Goal: Transaction & Acquisition: Purchase product/service

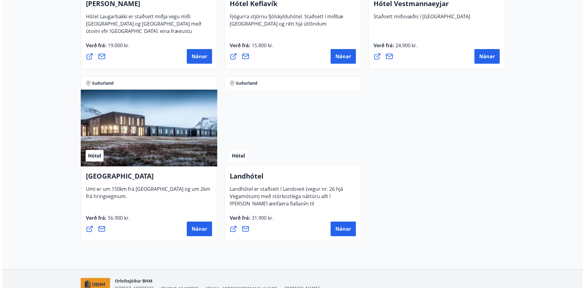
scroll to position [1615, 0]
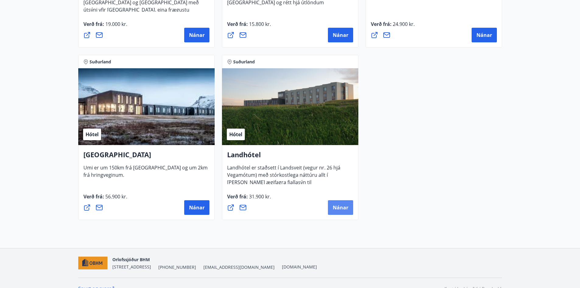
click at [341, 209] on span "Nánar" at bounding box center [341, 207] width 16 height 7
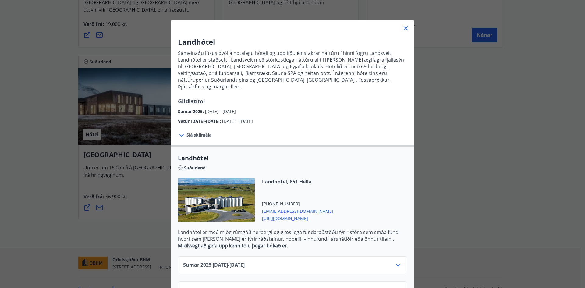
scroll to position [33, 0]
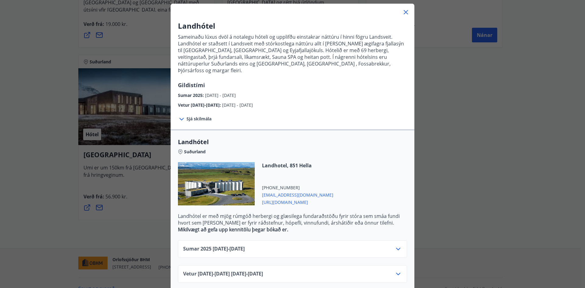
click at [397, 245] on icon at bounding box center [398, 248] width 7 height 7
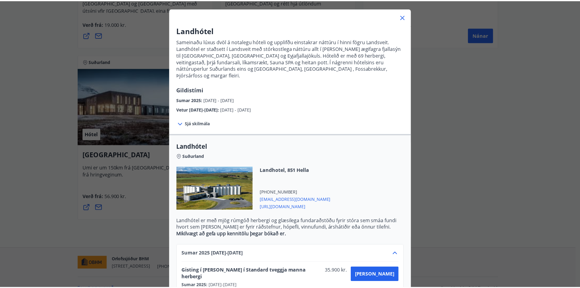
scroll to position [0, 0]
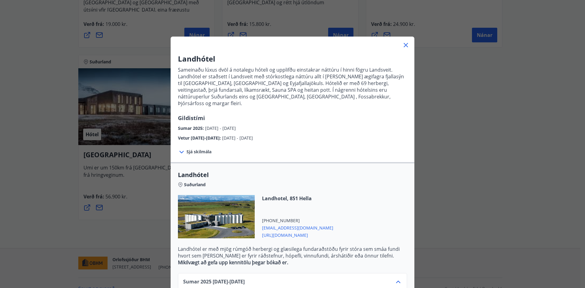
click at [403, 41] on icon at bounding box center [405, 44] width 7 height 7
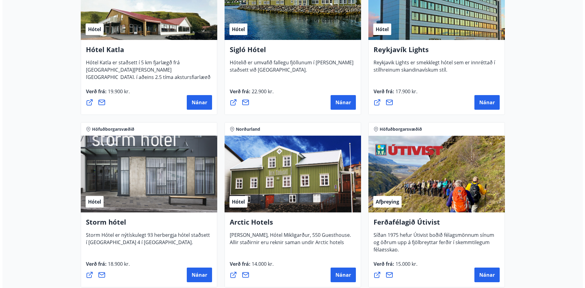
scroll to position [427, 0]
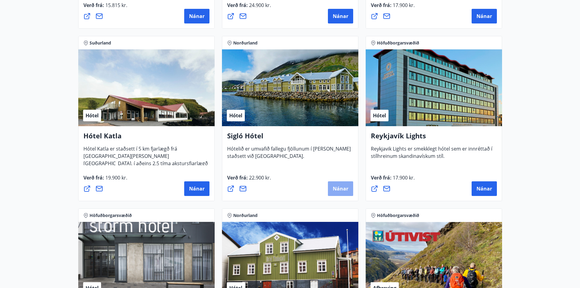
click at [338, 189] on span "Nánar" at bounding box center [341, 188] width 16 height 7
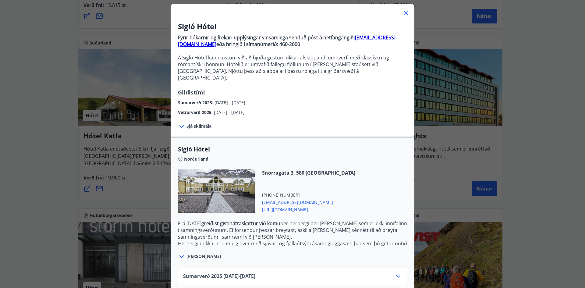
scroll to position [60, 0]
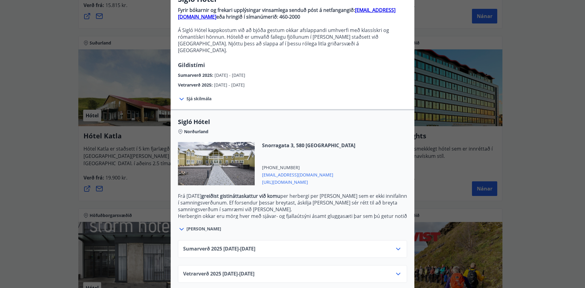
click at [354, 271] on div "Vetrarverð [PHONE_NUMBER][DATE] - [DATE]" at bounding box center [292, 276] width 219 height 12
click at [396, 270] on icon at bounding box center [398, 273] width 7 height 7
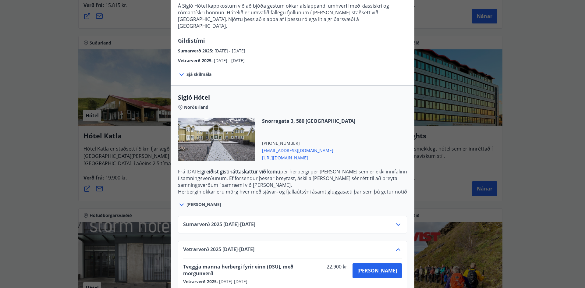
scroll to position [109, 0]
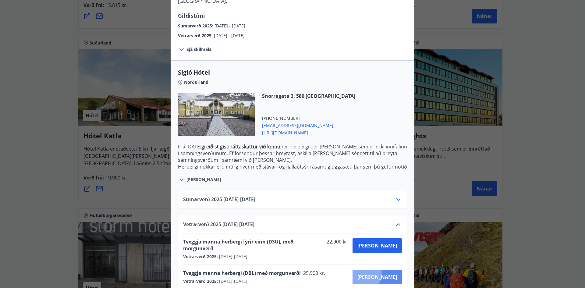
click at [386, 274] on span "[PERSON_NAME]" at bounding box center [377, 277] width 40 height 7
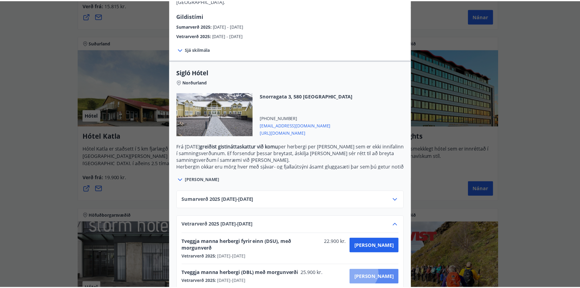
scroll to position [1, 0]
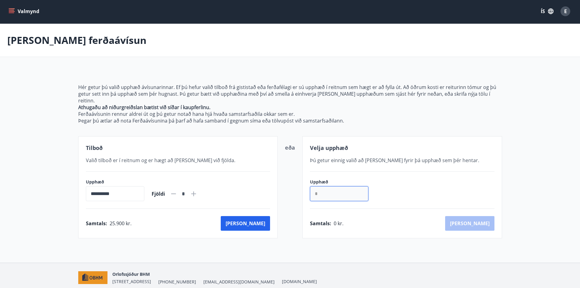
click at [341, 186] on input "*" at bounding box center [339, 193] width 58 height 15
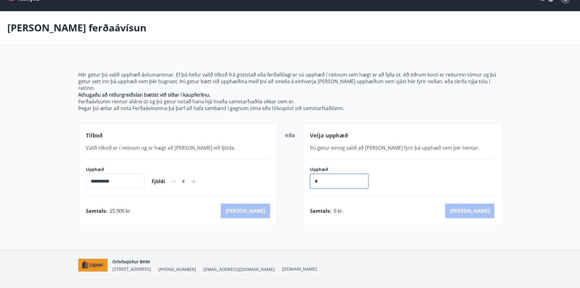
scroll to position [20, 0]
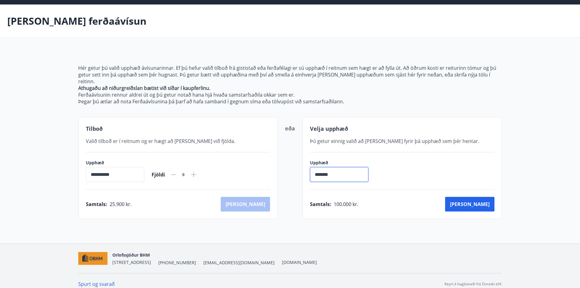
type input "*******"
click at [177, 171] on icon at bounding box center [173, 174] width 7 height 7
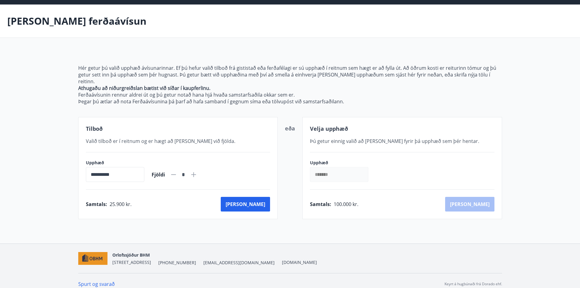
click at [177, 171] on icon at bounding box center [173, 174] width 7 height 7
drag, startPoint x: 127, startPoint y: 170, endPoint x: 63, endPoint y: 161, distance: 64.7
click at [65, 161] on main "**********" at bounding box center [290, 112] width 580 height 214
click at [536, 211] on main "**********" at bounding box center [290, 112] width 580 height 214
click at [482, 197] on div "Samtals : 100.000 kr. [GEOGRAPHIC_DATA]" at bounding box center [402, 204] width 185 height 15
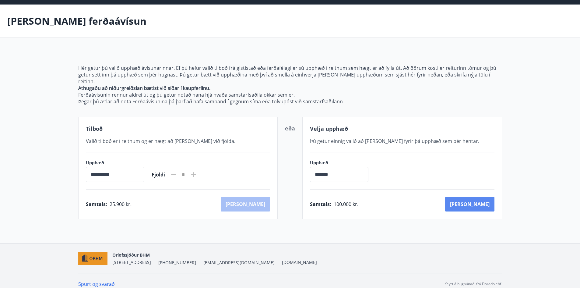
click at [484, 198] on button "[PERSON_NAME]" at bounding box center [469, 204] width 49 height 15
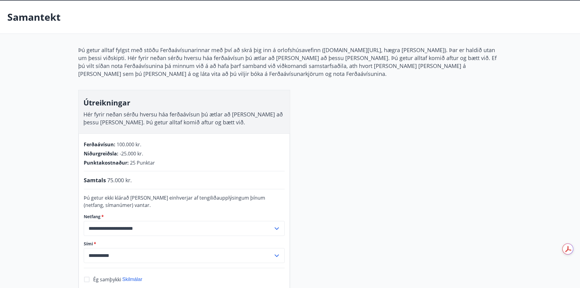
scroll to position [10, 0]
